Goal: Information Seeking & Learning: Learn about a topic

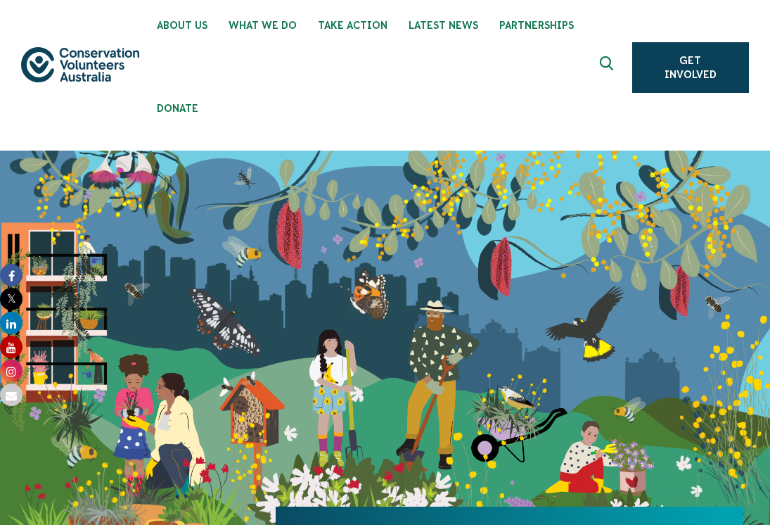
scroll to position [17, 0]
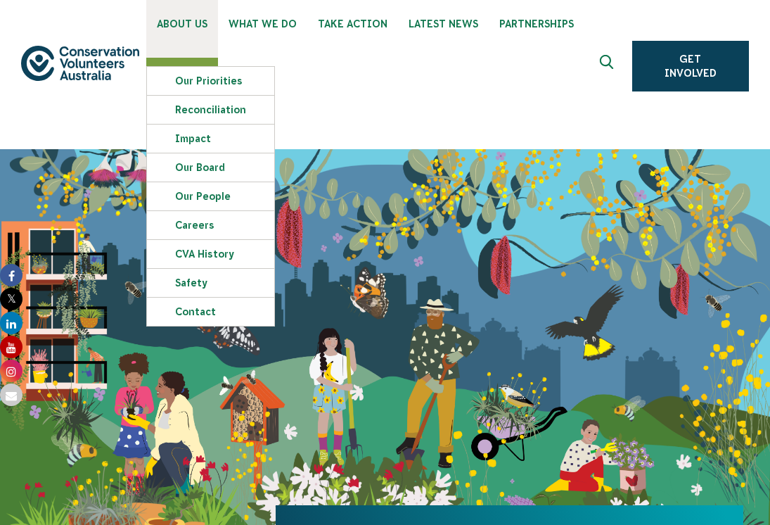
click at [186, 19] on span "About Us" at bounding box center [182, 23] width 51 height 11
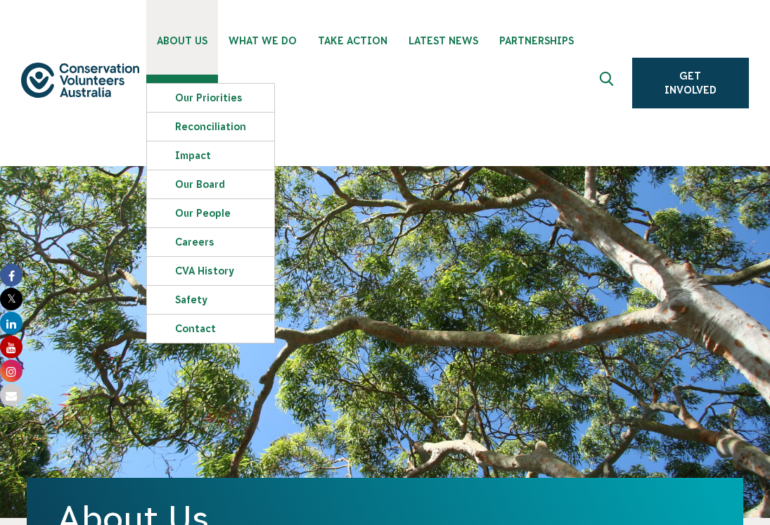
click at [207, 53] on link "About Us" at bounding box center [182, 37] width 72 height 75
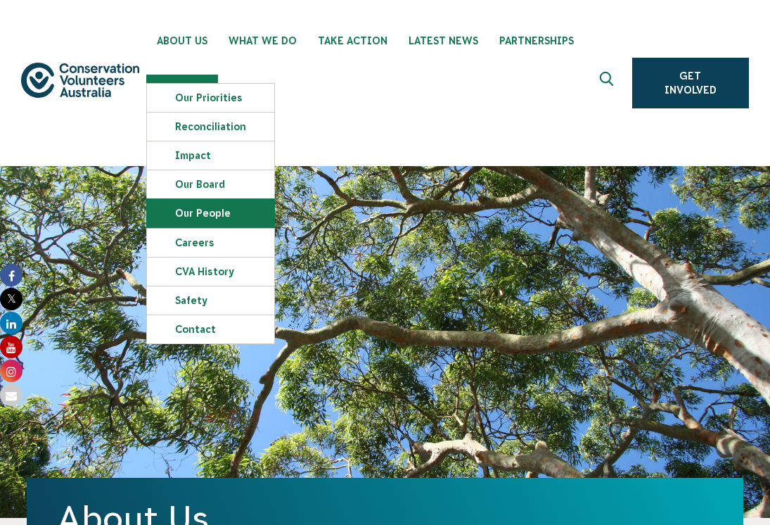
click at [203, 208] on link "Our People" at bounding box center [210, 213] width 127 height 28
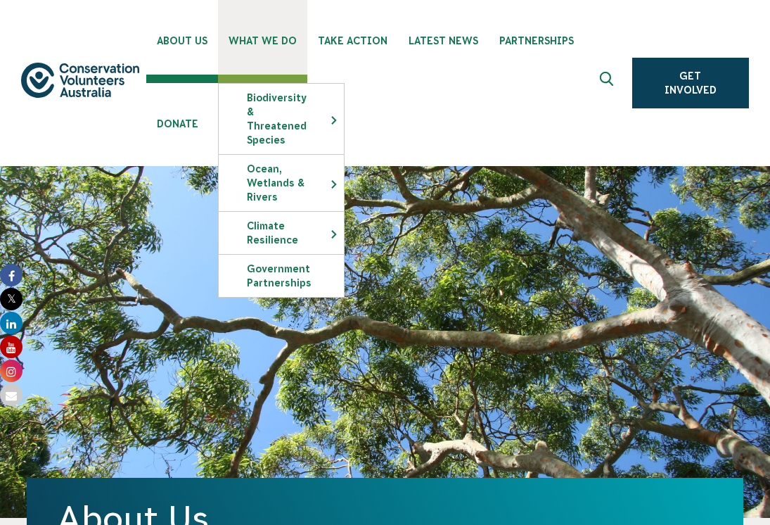
click at [236, 42] on span "What We Do" at bounding box center [263, 40] width 68 height 11
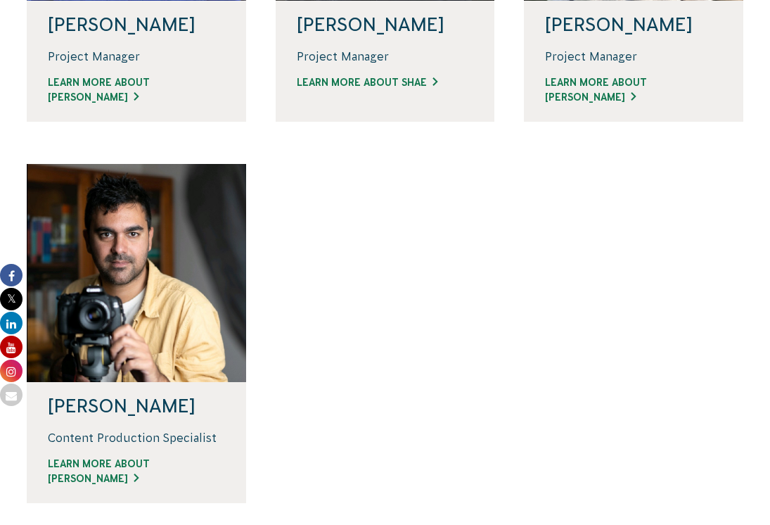
scroll to position [1293, 0]
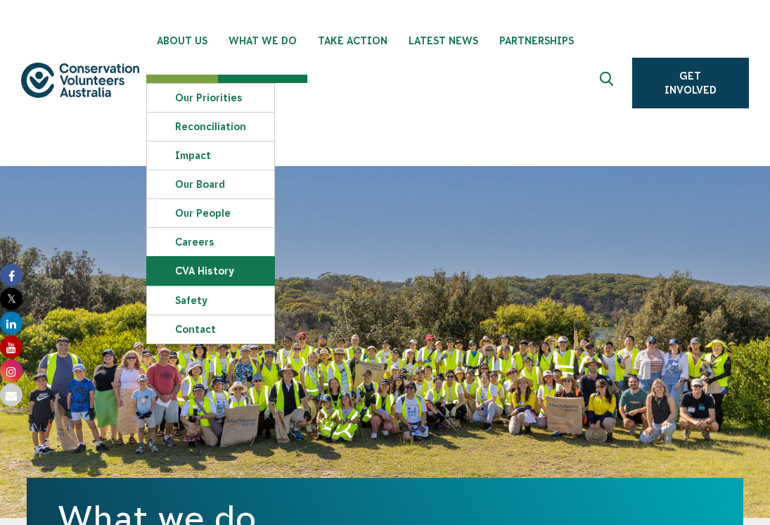
click at [198, 269] on link "CVA history" at bounding box center [210, 271] width 127 height 28
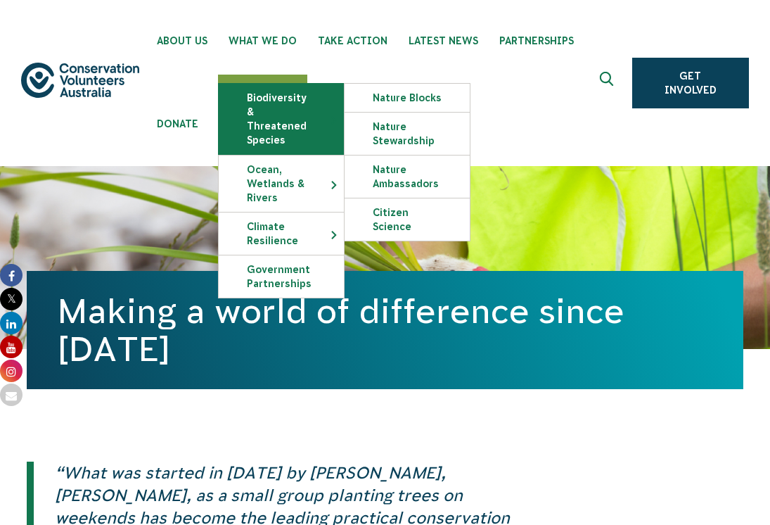
click at [263, 112] on link "Biodiversity & Threatened Species" at bounding box center [281, 119] width 125 height 70
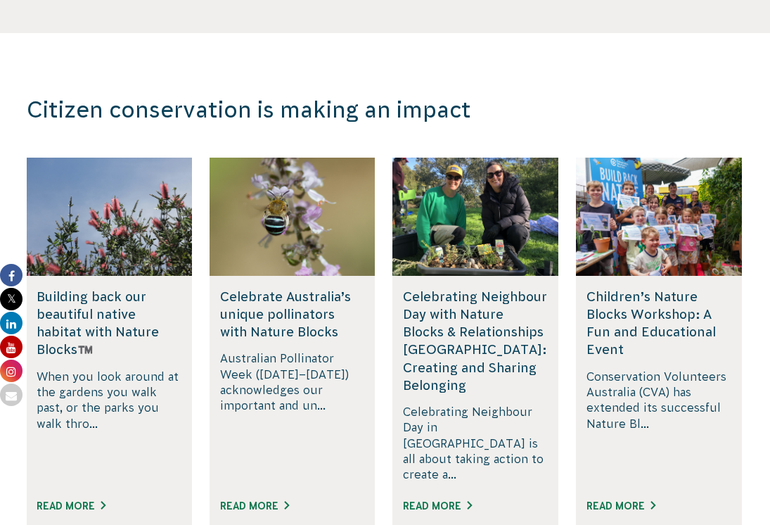
scroll to position [2830, 0]
click at [141, 288] on h5 "Building back our beautiful native habitat with Nature Blocks™️" at bounding box center [109, 323] width 145 height 71
click at [109, 288] on h5 "Building back our beautiful native habitat with Nature Blocks™️" at bounding box center [109, 323] width 145 height 71
click at [103, 288] on h5 "Building back our beautiful native habitat with Nature Blocks™️" at bounding box center [109, 323] width 145 height 71
click at [489, 288] on h5 "Celebrating Neighbour Day with Nature Blocks & Relationships Australia: Creatin…" at bounding box center [475, 341] width 145 height 106
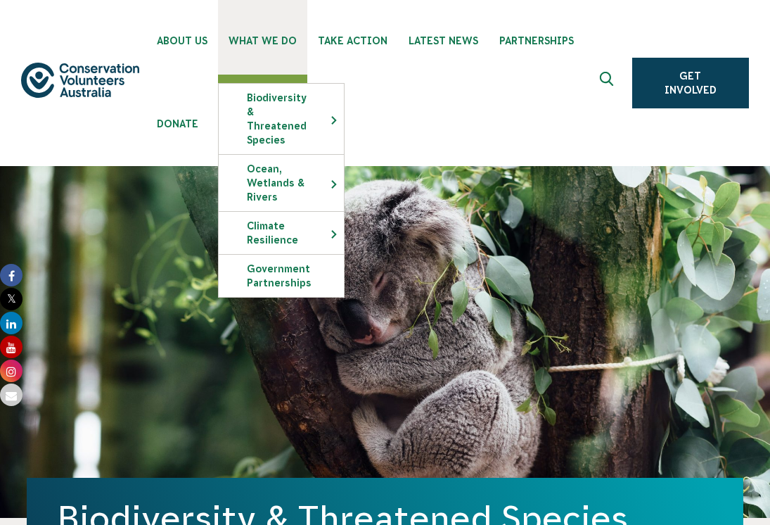
scroll to position [0, 0]
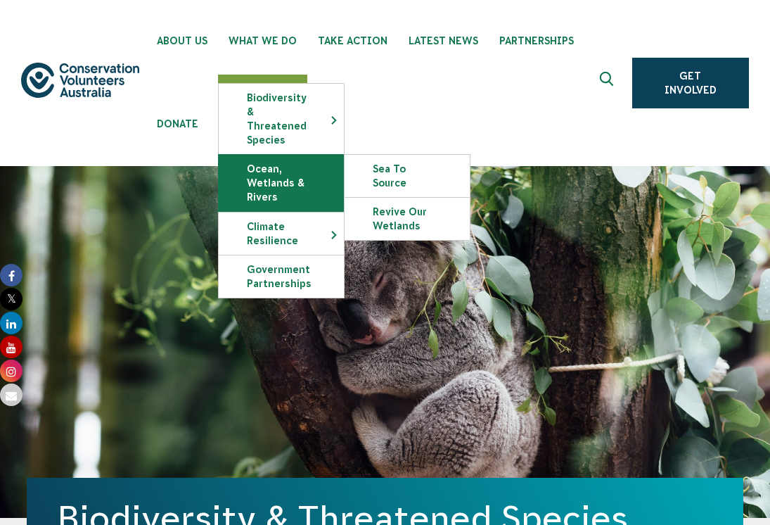
click at [274, 182] on link "Ocean, Wetlands & Rivers" at bounding box center [281, 183] width 125 height 56
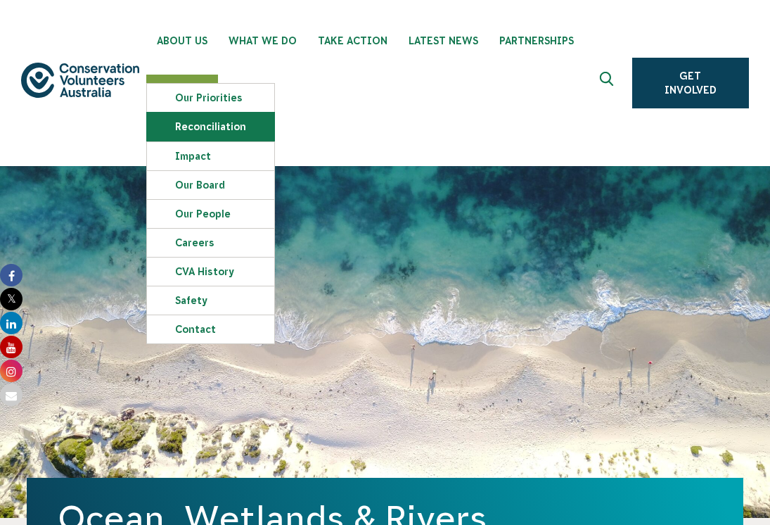
click at [200, 133] on link "Reconciliation" at bounding box center [210, 127] width 127 height 28
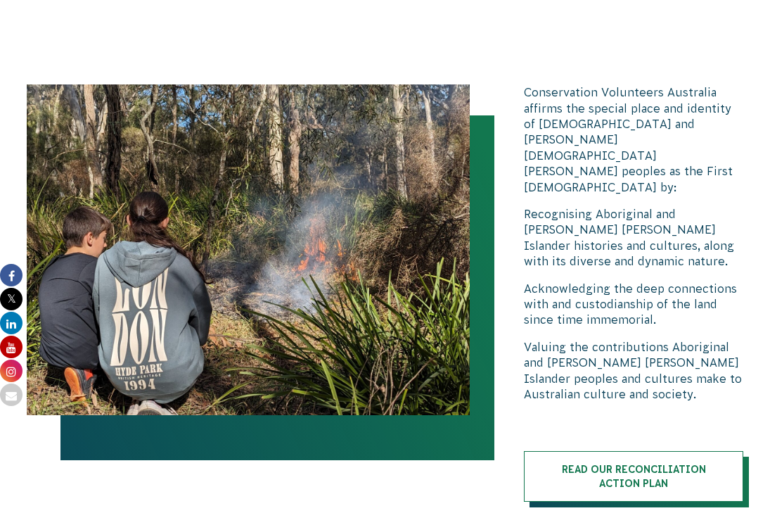
scroll to position [1658, 0]
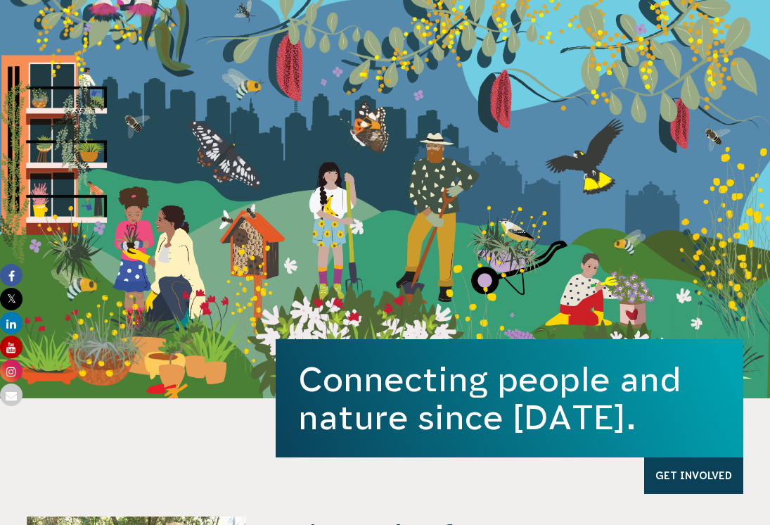
scroll to position [168, 0]
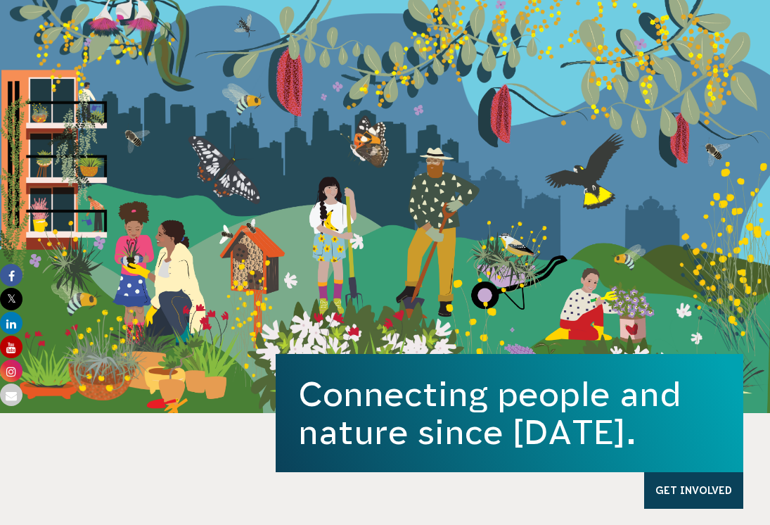
drag, startPoint x: 372, startPoint y: 229, endPoint x: 340, endPoint y: 261, distance: 45.3
click at [340, 261] on div "Connecting people and nature since 1982. Get Involved" at bounding box center [385, 205] width 770 height 415
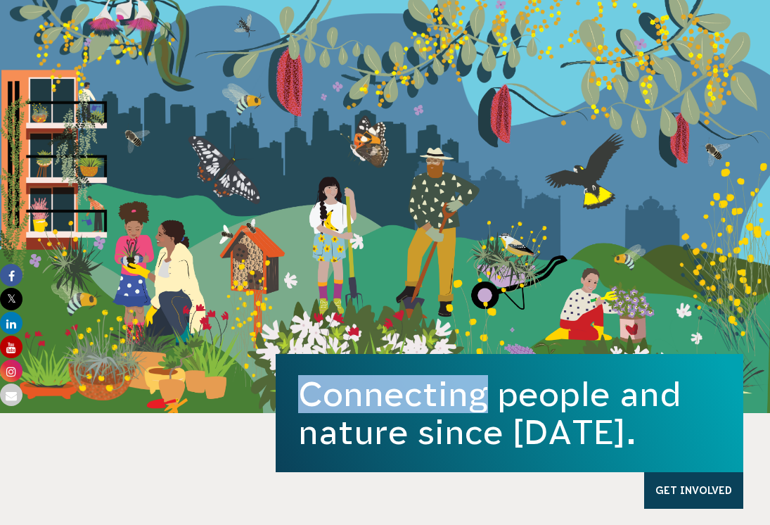
click at [340, 261] on div "Connecting people and nature since 1982. Get Involved" at bounding box center [385, 205] width 770 height 415
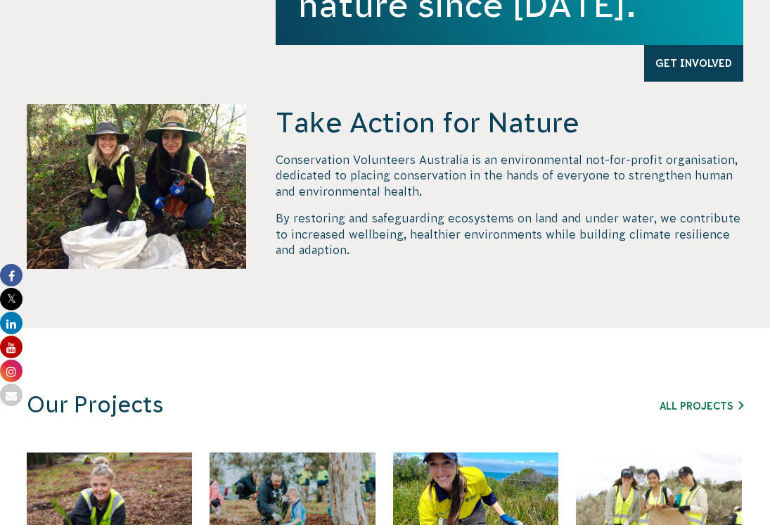
click at [356, 321] on div "Take Action for Nature Conservation Volunteers Australia is an environmental no…" at bounding box center [510, 216] width 468 height 224
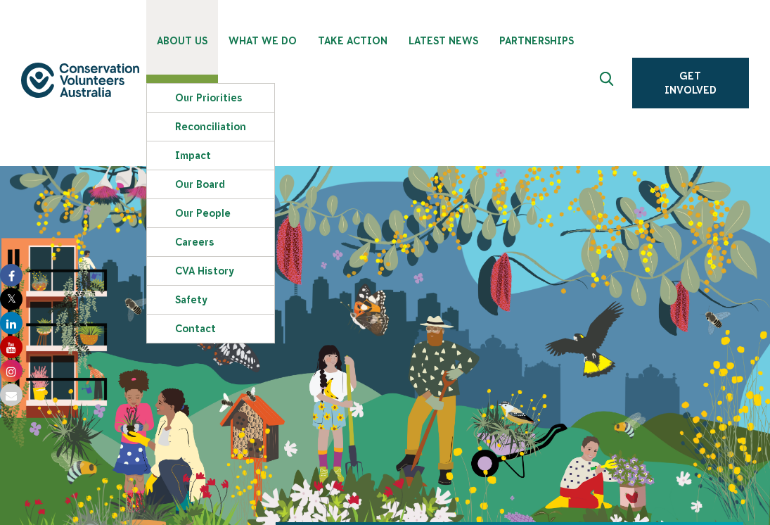
scroll to position [0, 0]
click at [177, 50] on link "About Us" at bounding box center [182, 37] width 72 height 75
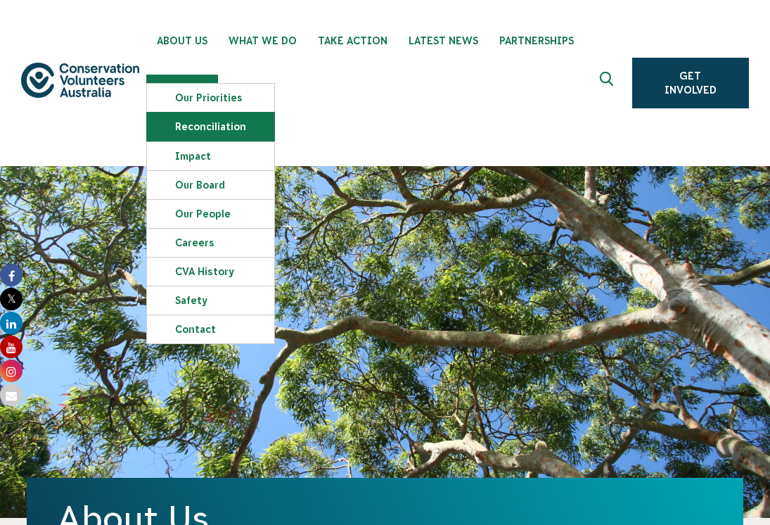
click at [187, 127] on link "Reconciliation" at bounding box center [210, 127] width 127 height 28
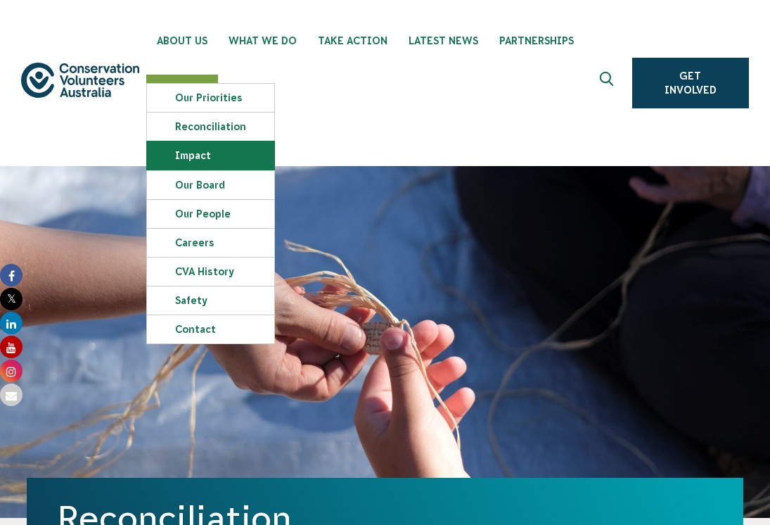
click at [200, 158] on link "Impact" at bounding box center [210, 155] width 127 height 28
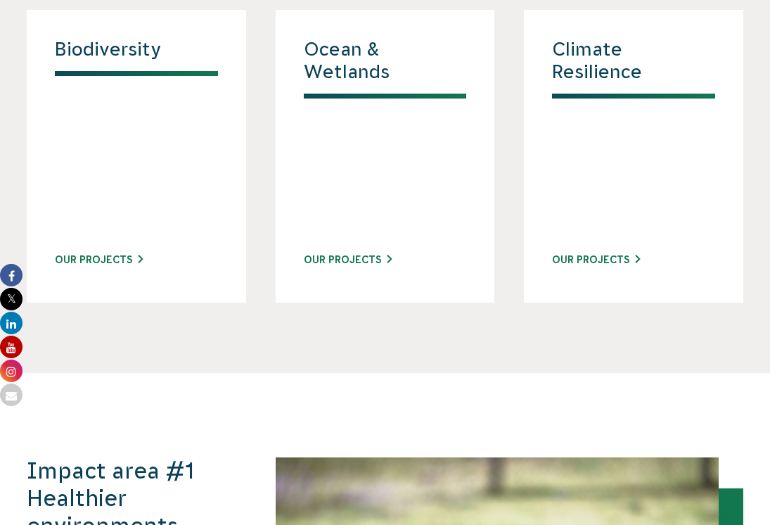
scroll to position [1629, 0]
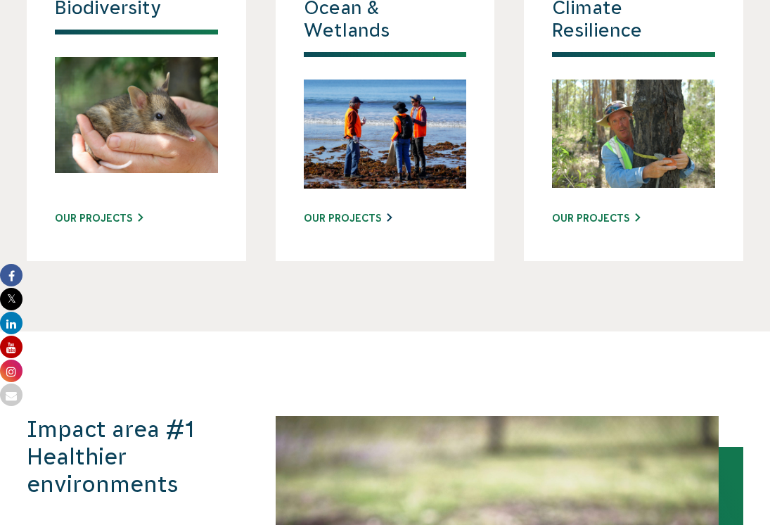
click at [372, 211] on link "Our Projects" at bounding box center [348, 218] width 88 height 15
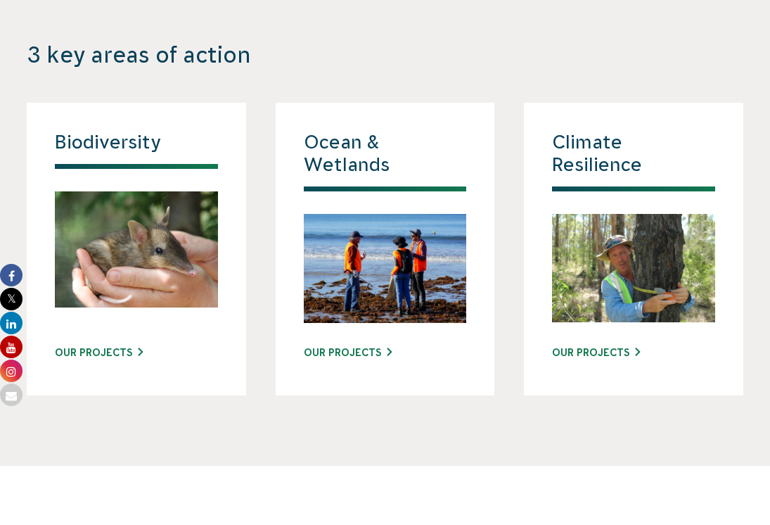
scroll to position [1483, 0]
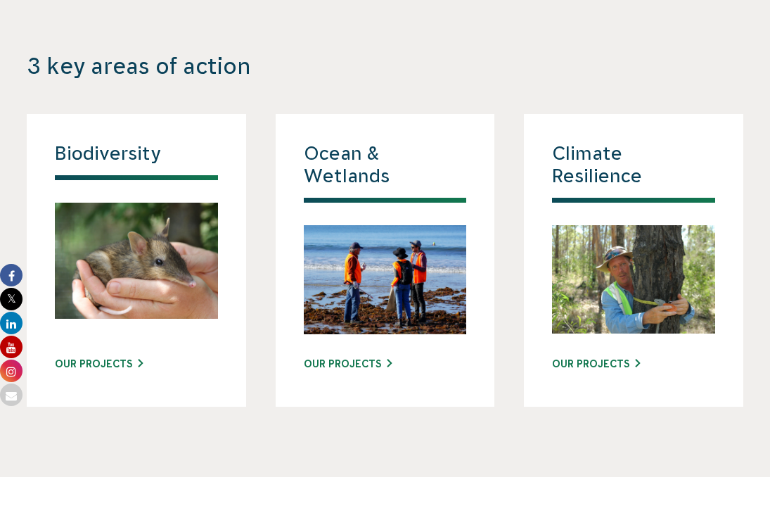
click at [319, 142] on h4 "Ocean & Wetlands" at bounding box center [385, 172] width 163 height 60
click at [150, 142] on h4 "Biodiversity" at bounding box center [136, 161] width 163 height 38
click at [94, 357] on link "Our Projects" at bounding box center [99, 364] width 88 height 15
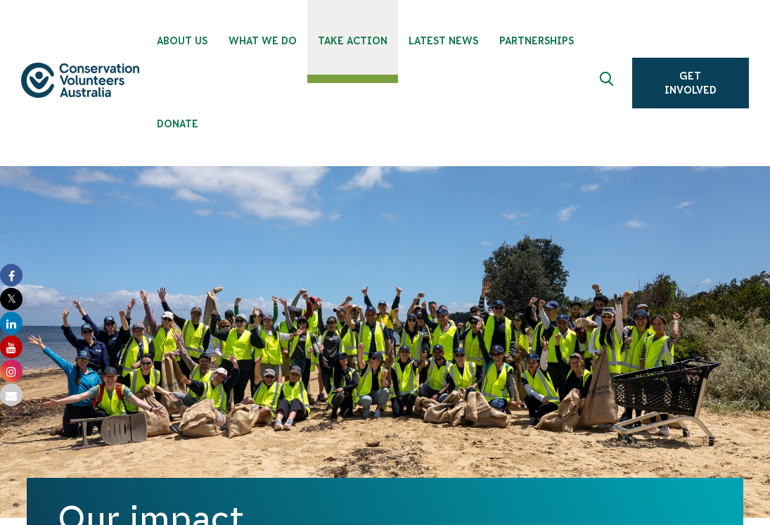
scroll to position [0, 0]
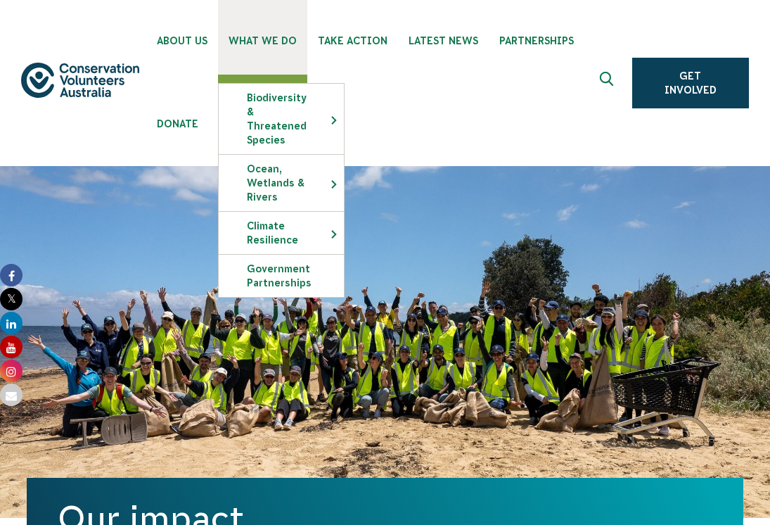
click at [289, 58] on link "What We Do" at bounding box center [262, 37] width 89 height 75
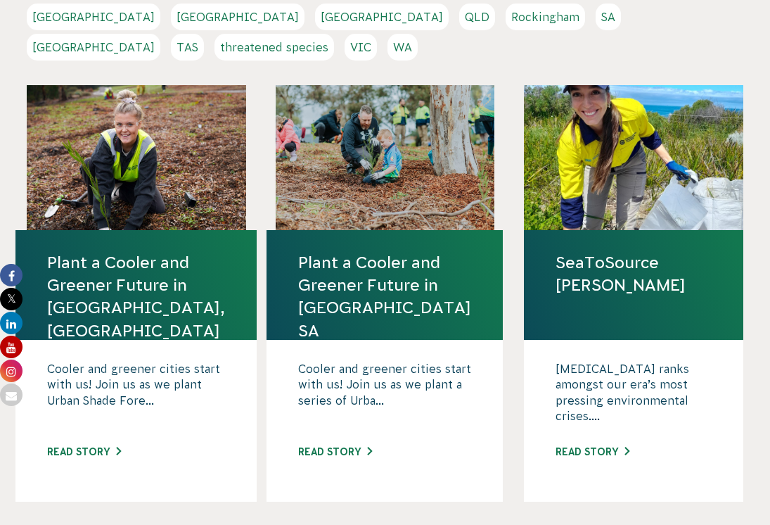
scroll to position [463, 0]
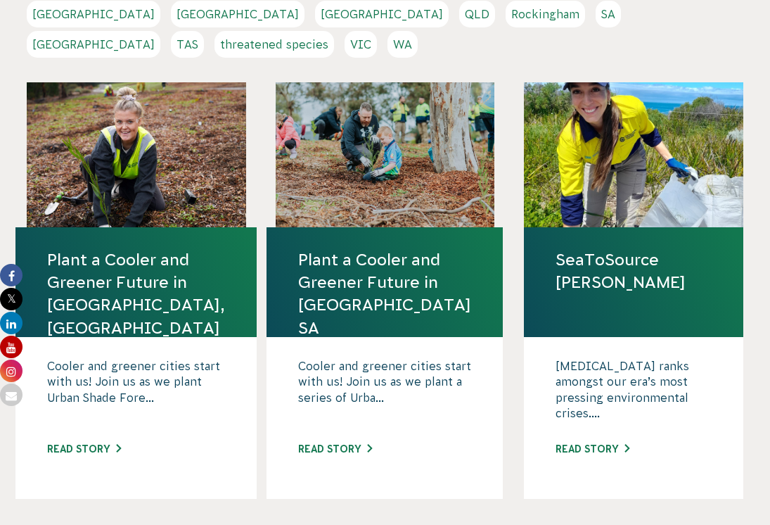
click at [343, 248] on link "Plant a Cooler and Greener Future in [GEOGRAPHIC_DATA] SA" at bounding box center [384, 293] width 173 height 91
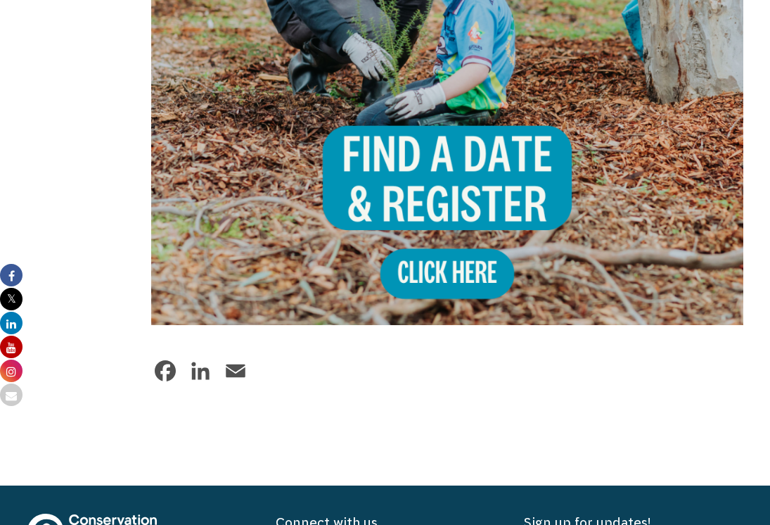
scroll to position [1477, 0]
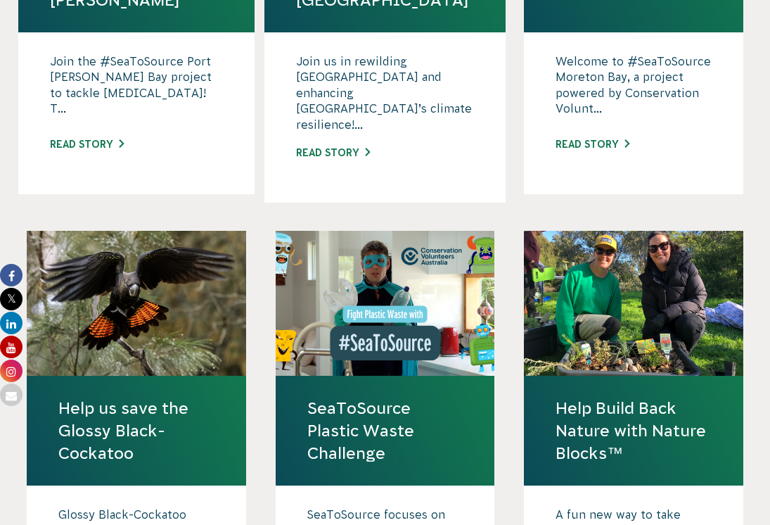
scroll to position [1279, 0]
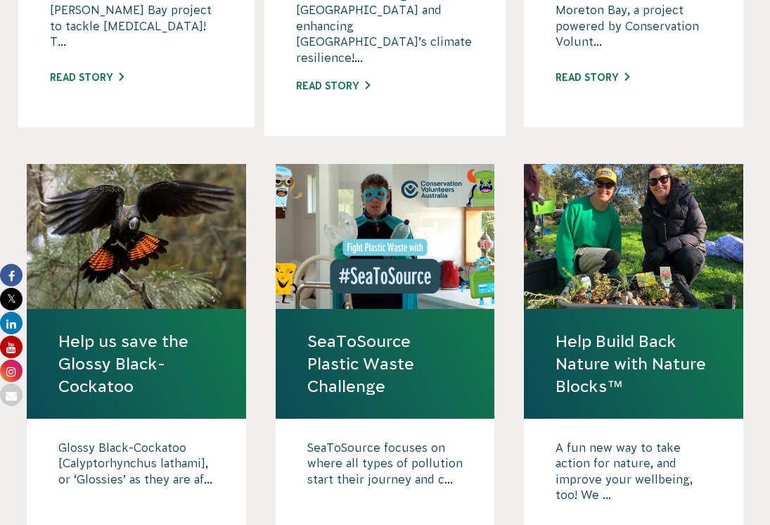
click at [618, 330] on link "Help Build Back Nature with Nature Blocks™" at bounding box center [634, 364] width 156 height 68
click at [570, 330] on link "Help Build Back Nature with Nature Blocks™" at bounding box center [634, 364] width 156 height 68
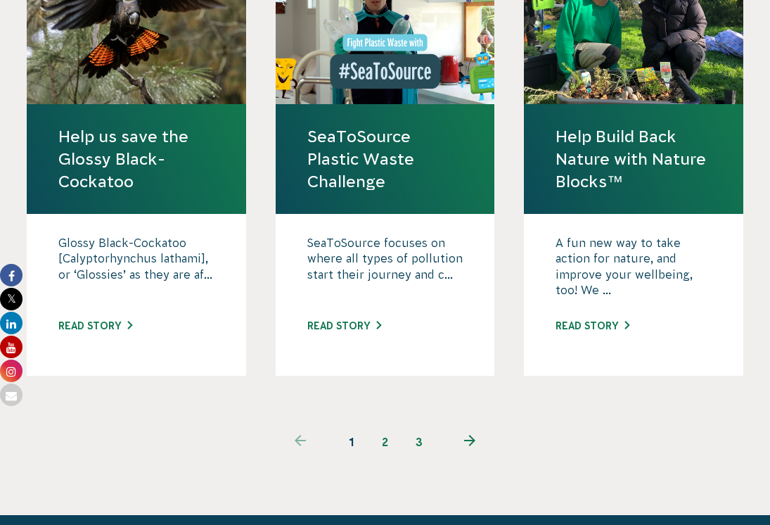
scroll to position [1538, 0]
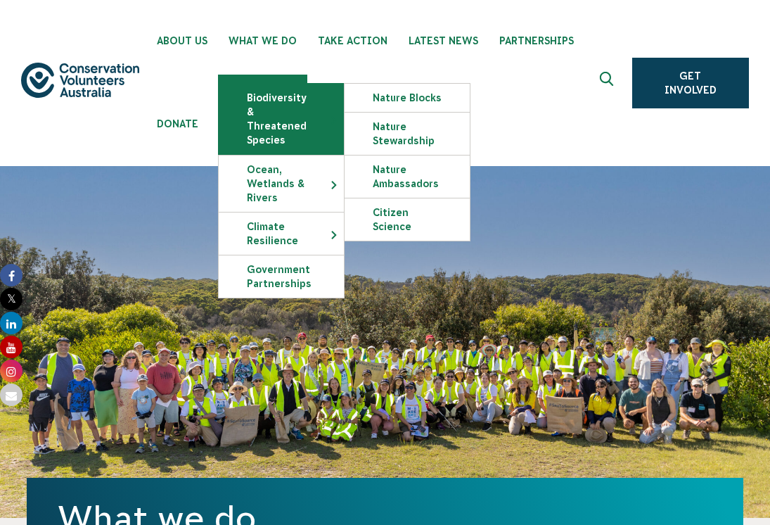
click at [258, 125] on link "Biodiversity & Threatened Species" at bounding box center [281, 119] width 125 height 70
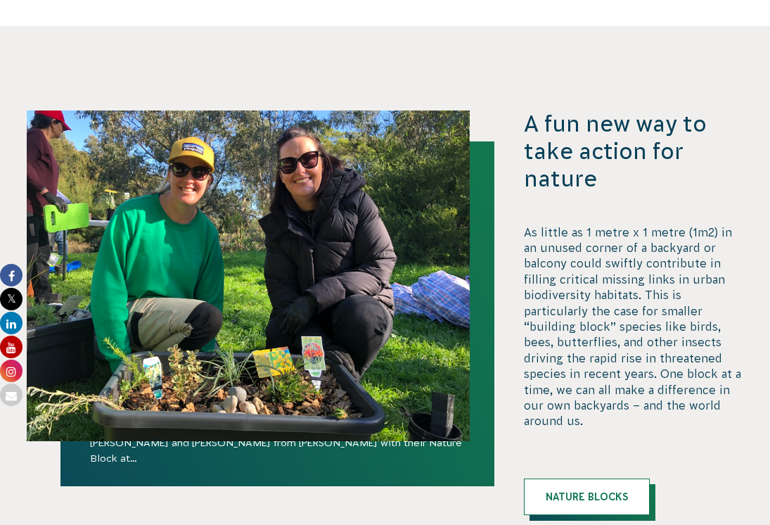
scroll to position [2313, 0]
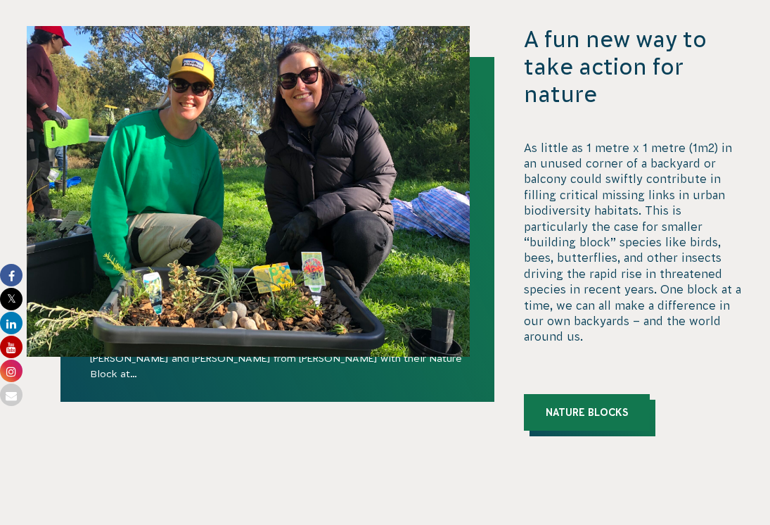
click at [567, 394] on link "Nature Blocks" at bounding box center [587, 412] width 126 height 37
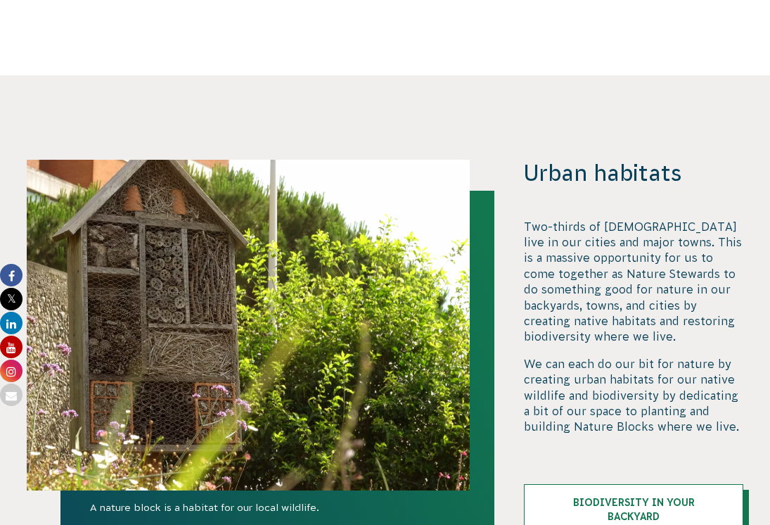
scroll to position [1601, 0]
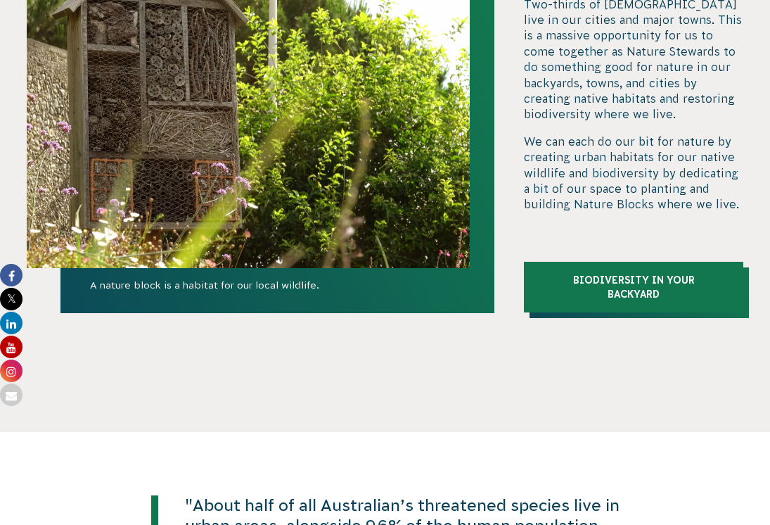
click at [595, 263] on link "Biodiversity in your Backyard" at bounding box center [633, 287] width 219 height 51
